Goal: Information Seeking & Learning: Find specific fact

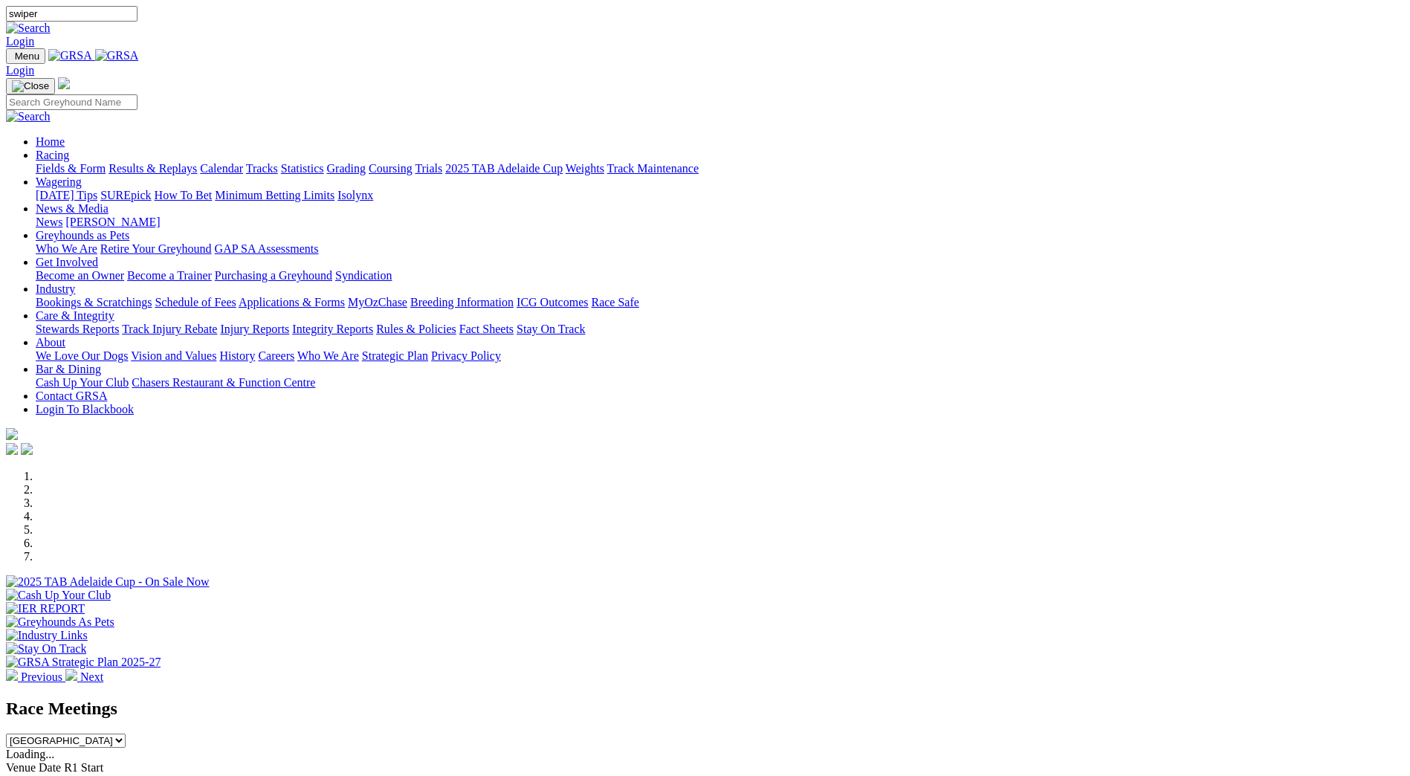
type input "swiper"
click at [51, 22] on img at bounding box center [28, 28] width 45 height 13
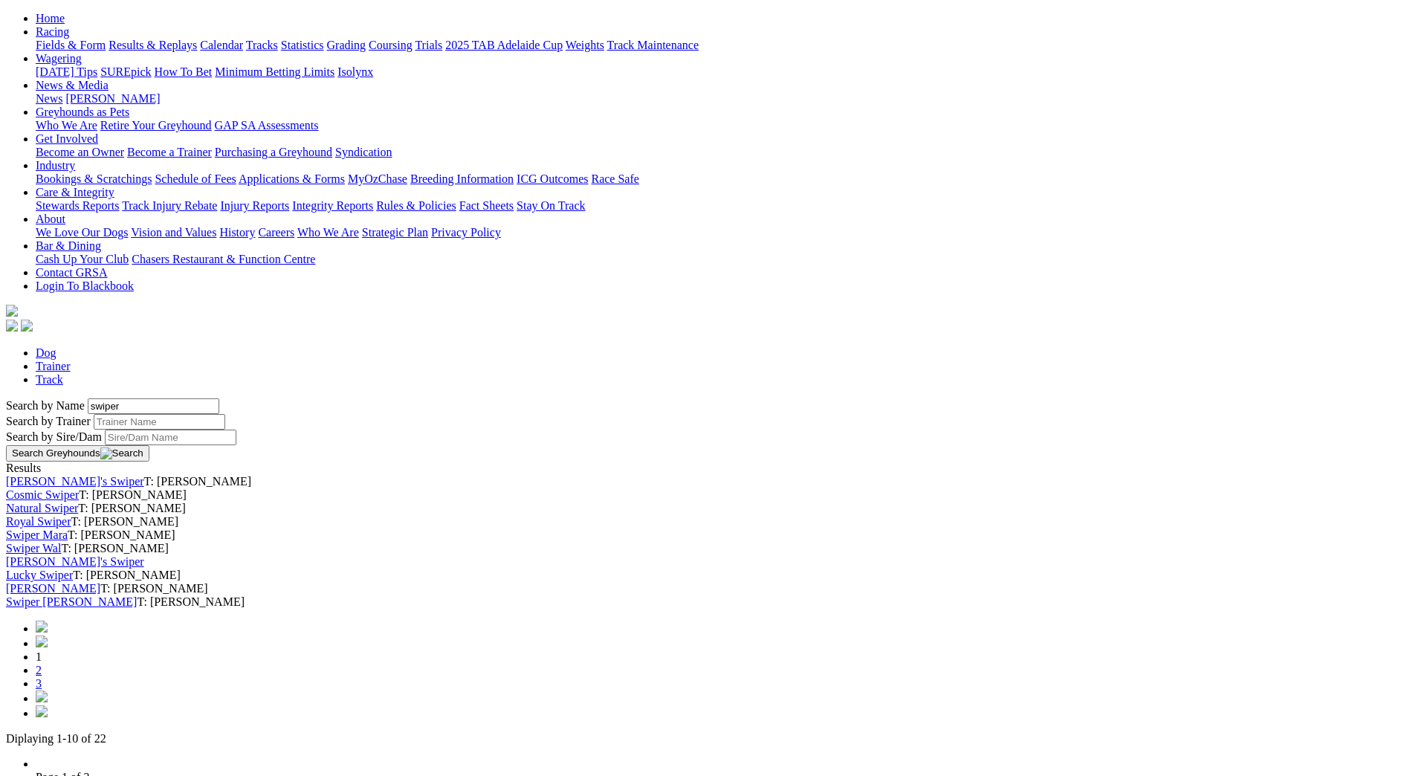
scroll to position [446, 0]
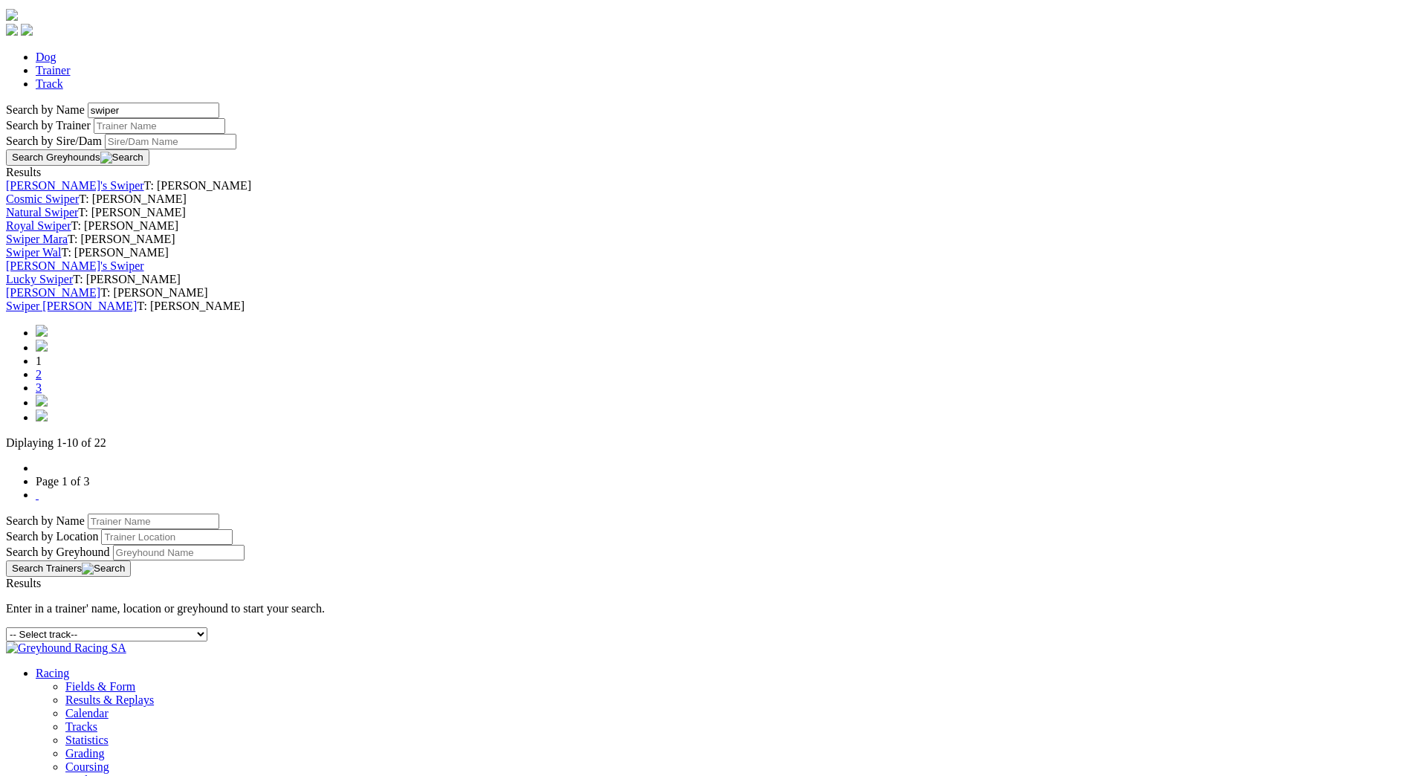
click at [42, 381] on link "2" at bounding box center [39, 374] width 6 height 13
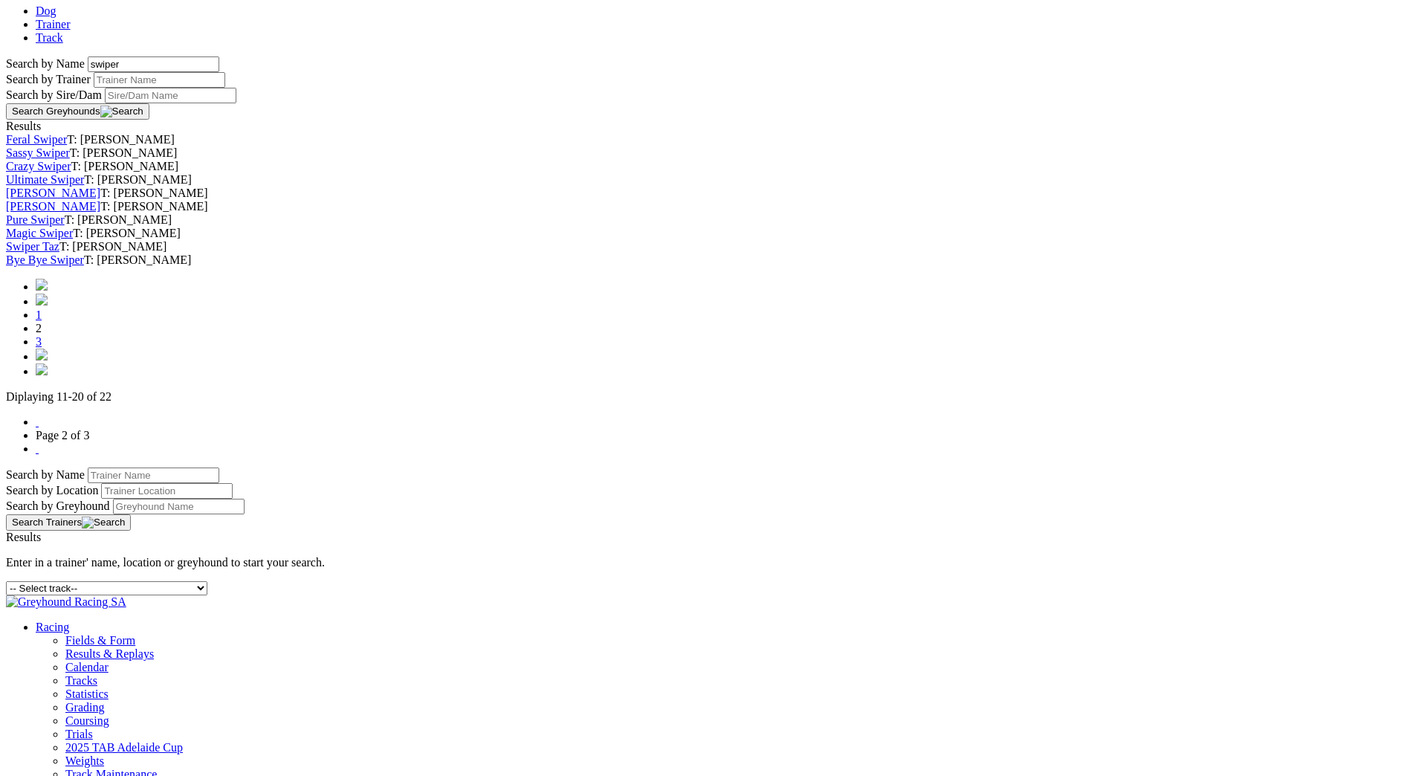
scroll to position [520, 0]
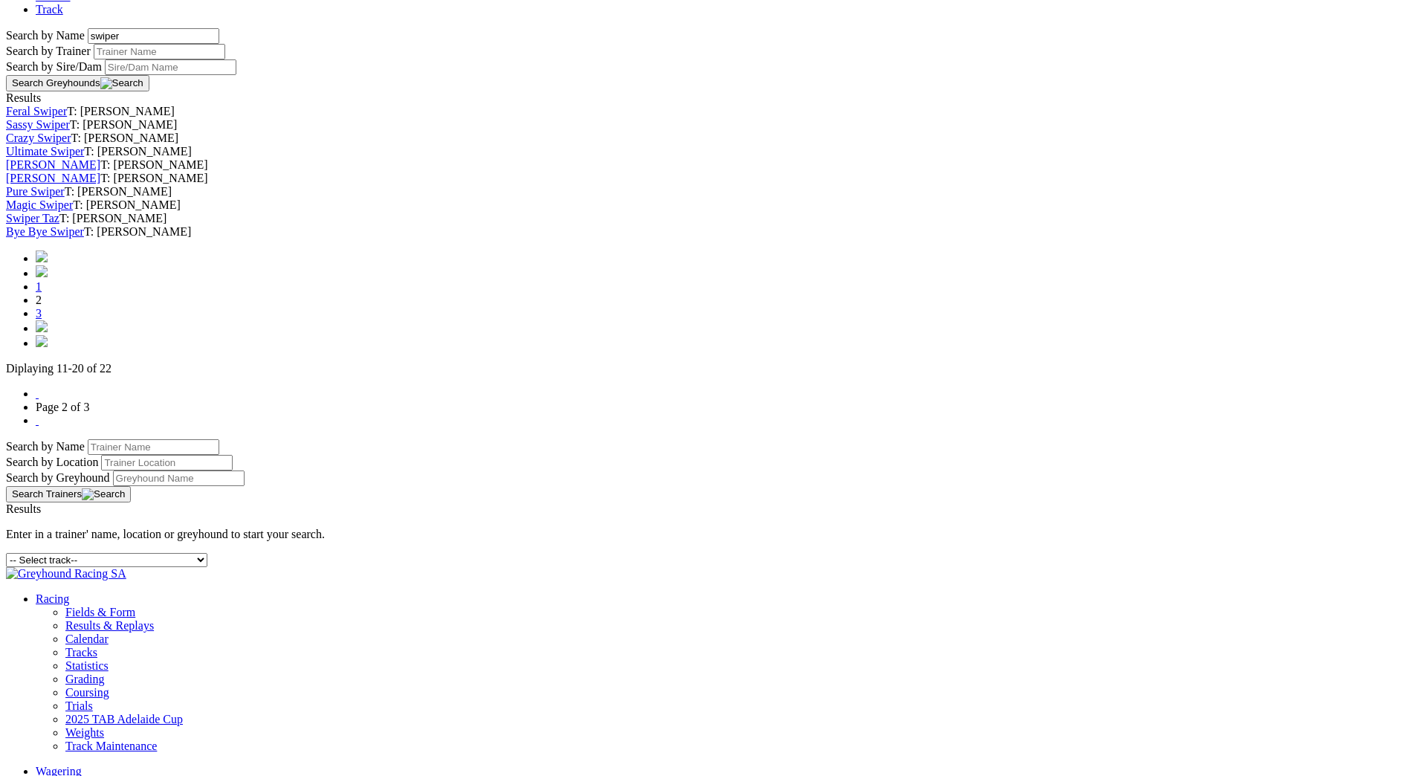
click at [42, 320] on link "3" at bounding box center [39, 313] width 6 height 13
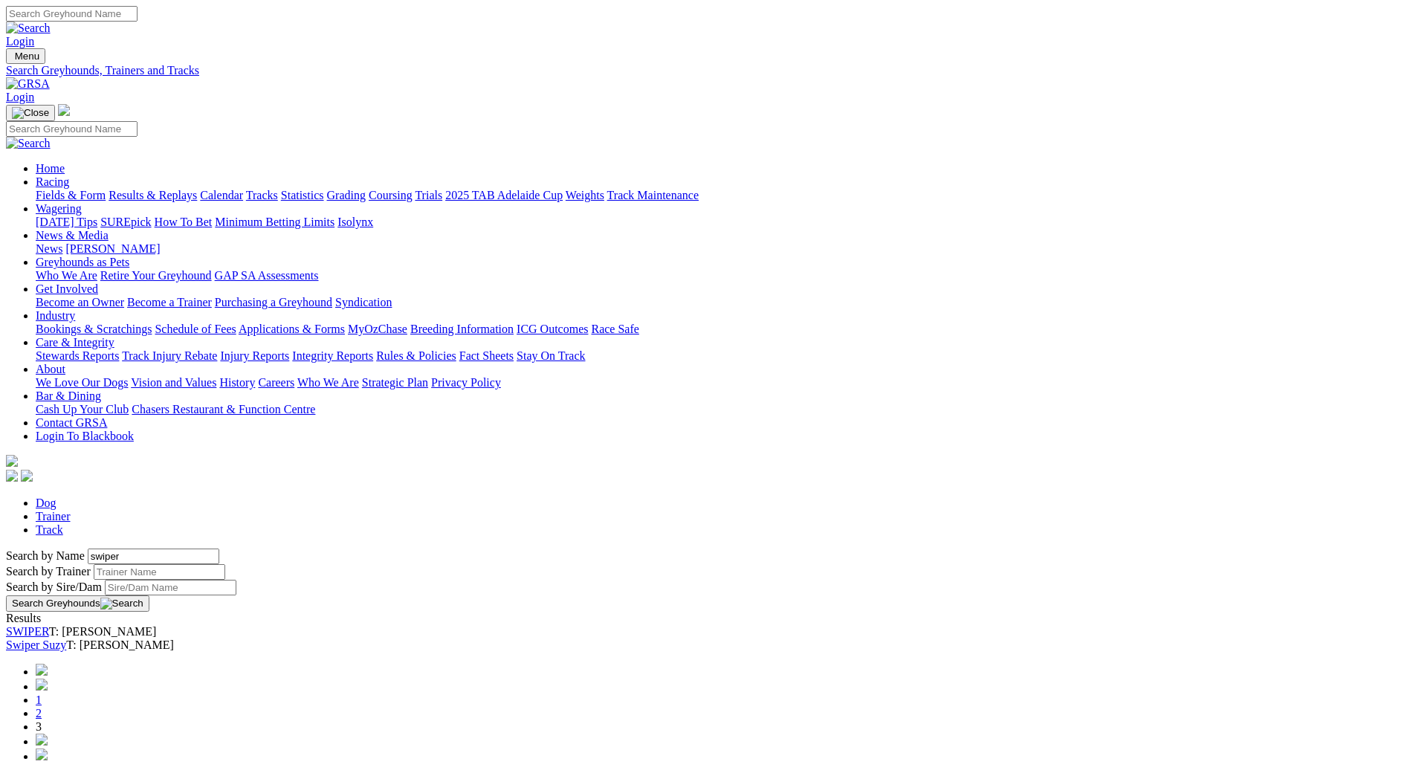
click at [49, 625] on link "SWIPER" at bounding box center [27, 631] width 43 height 13
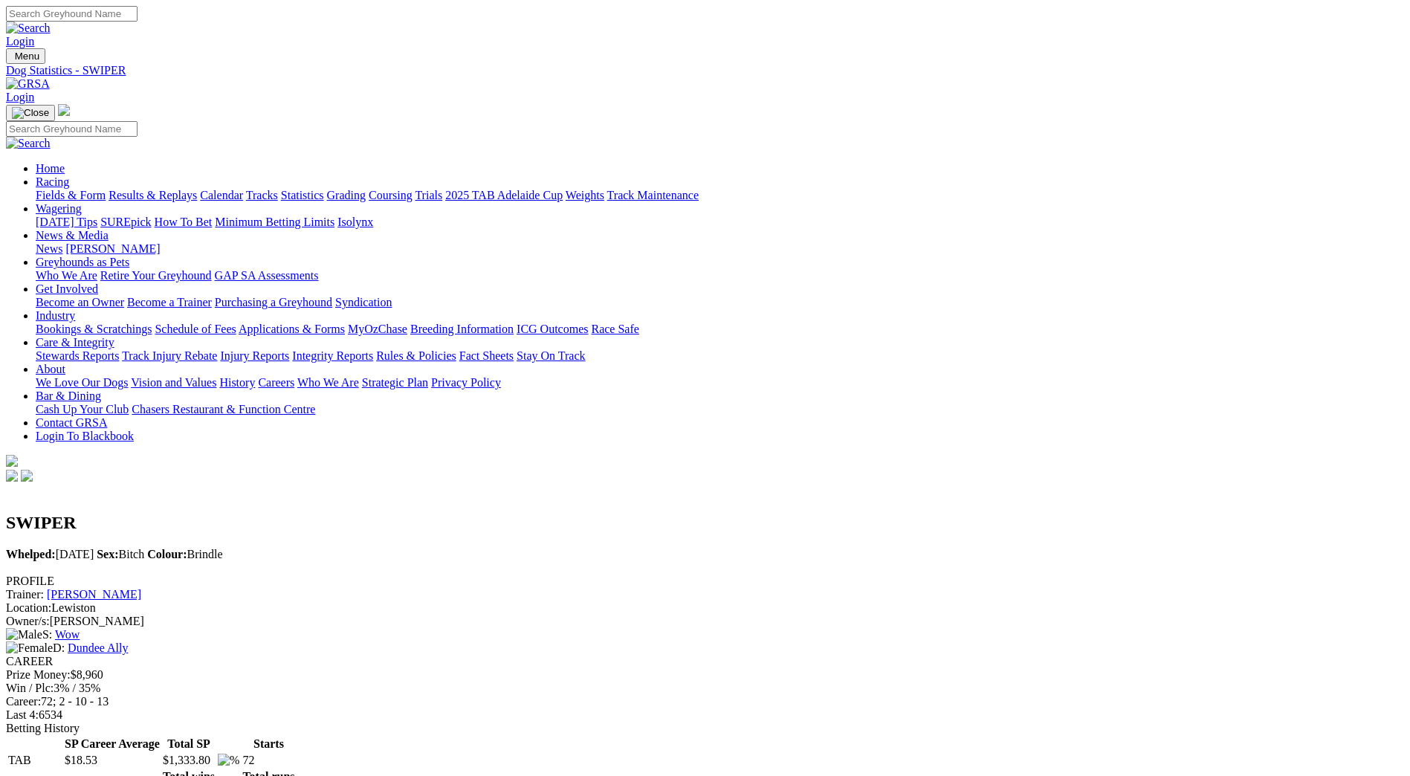
click at [138, 17] on input "Search" at bounding box center [72, 14] width 132 height 16
type input "zenvo yoyo"
click at [51, 22] on img at bounding box center [28, 28] width 45 height 13
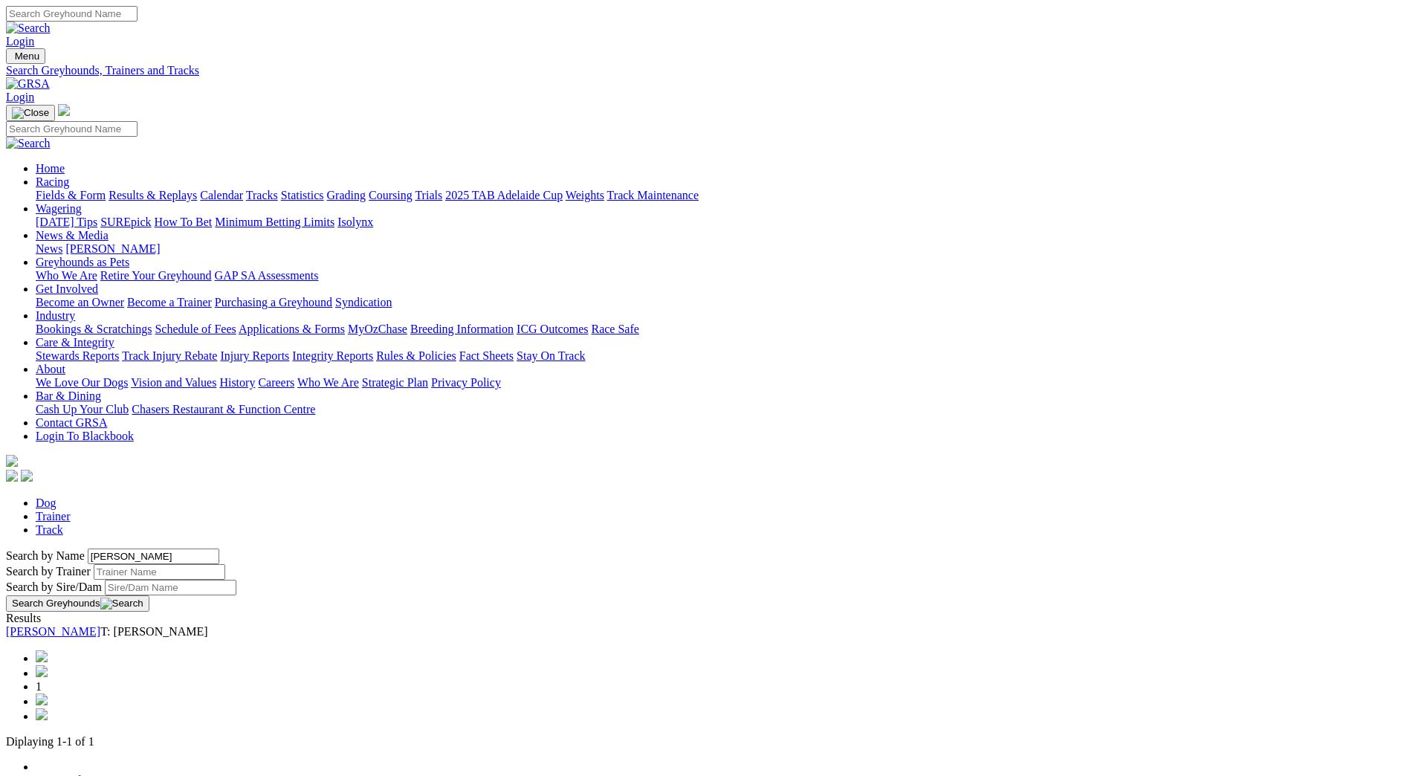
click at [100, 625] on link "ZENVO YOYO" at bounding box center [53, 631] width 94 height 13
